Goal: Navigation & Orientation: Find specific page/section

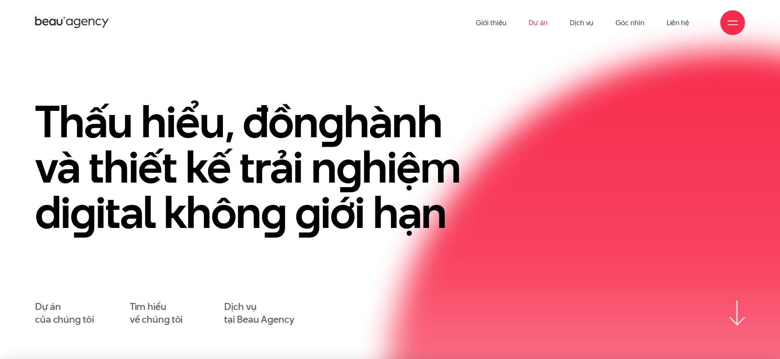
click at [546, 24] on link "Dự án" at bounding box center [537, 22] width 19 height 45
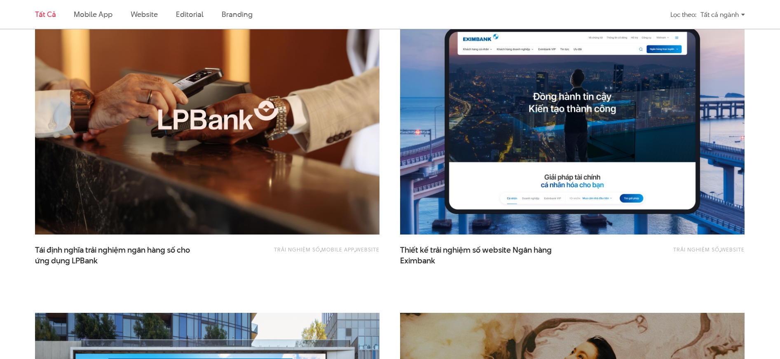
scroll to position [621, 0]
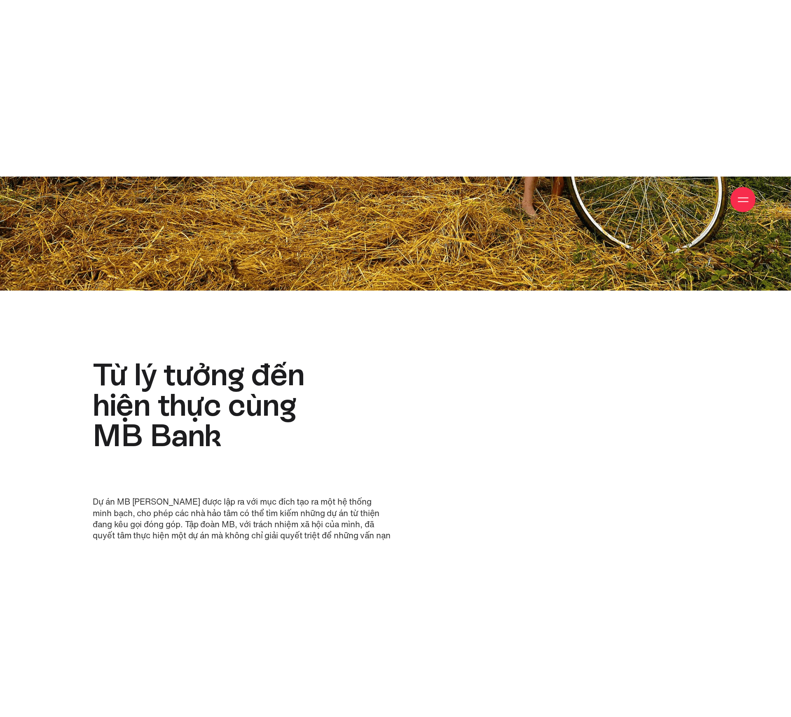
scroll to position [1167, 0]
